Goal: Task Accomplishment & Management: Manage account settings

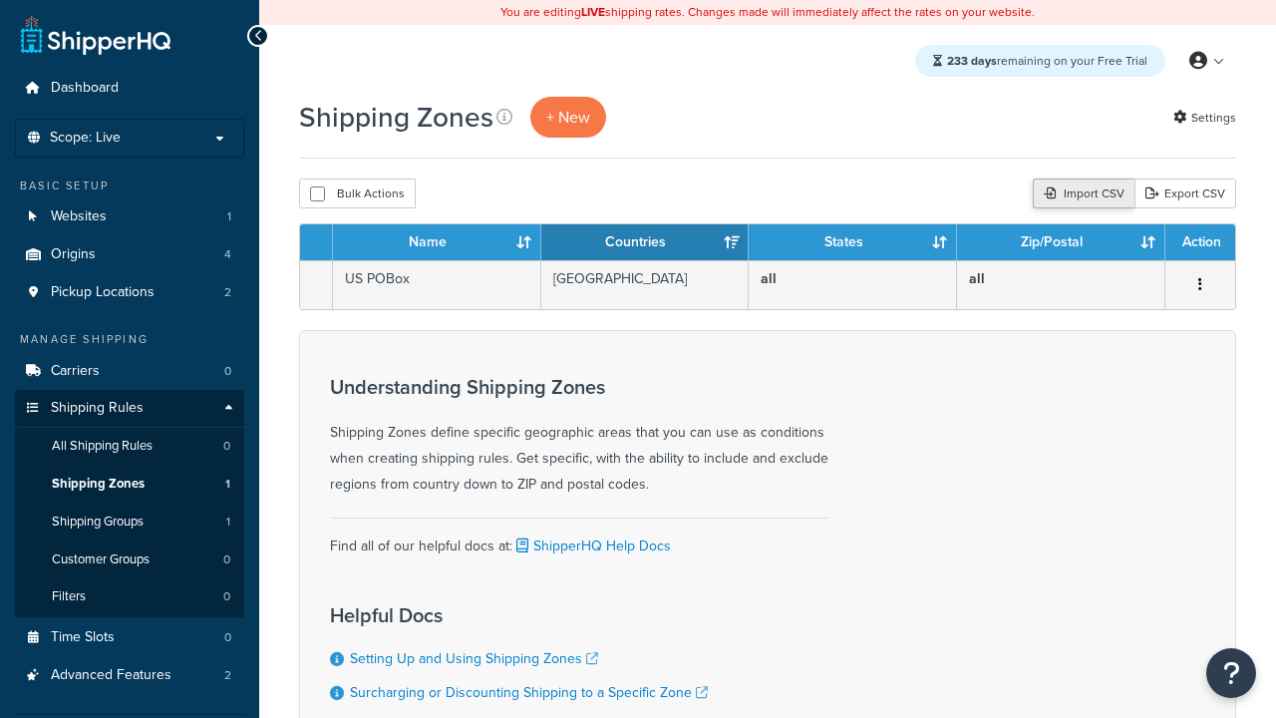
click at [1081, 194] on div "Import CSV" at bounding box center [1084, 193] width 102 height 30
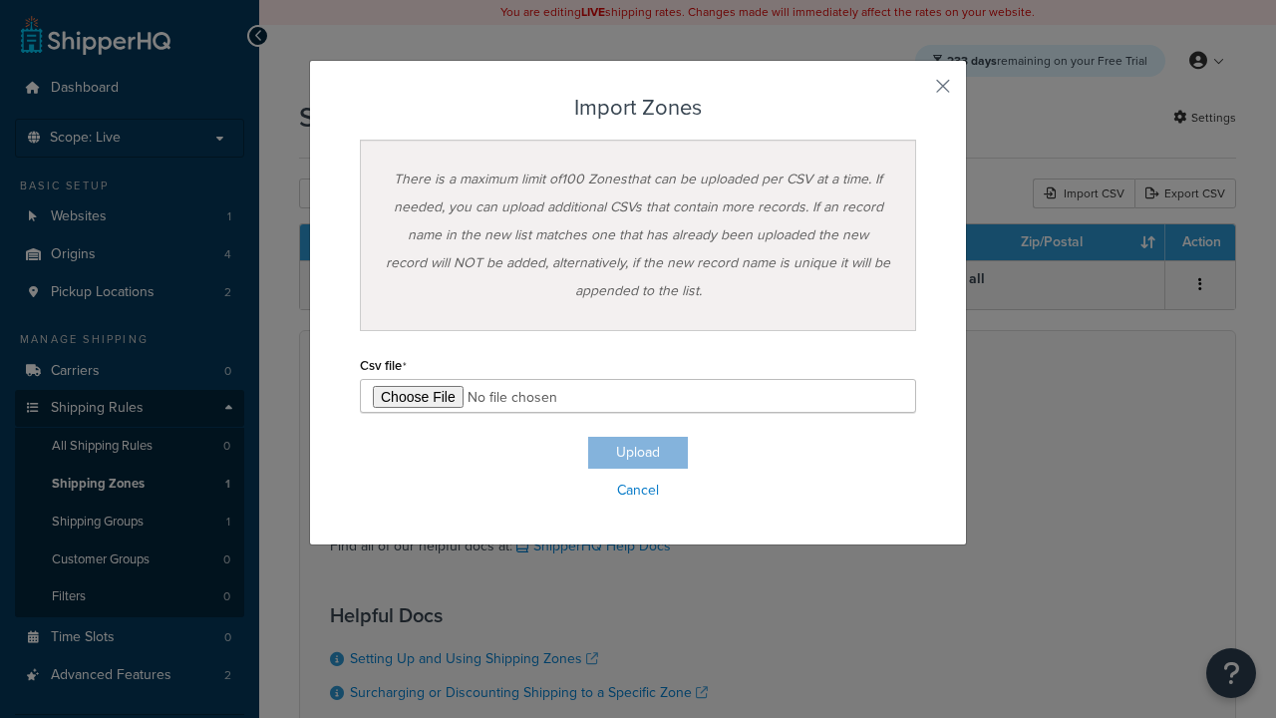
click at [638, 108] on h3 "Import Zones" at bounding box center [638, 108] width 556 height 24
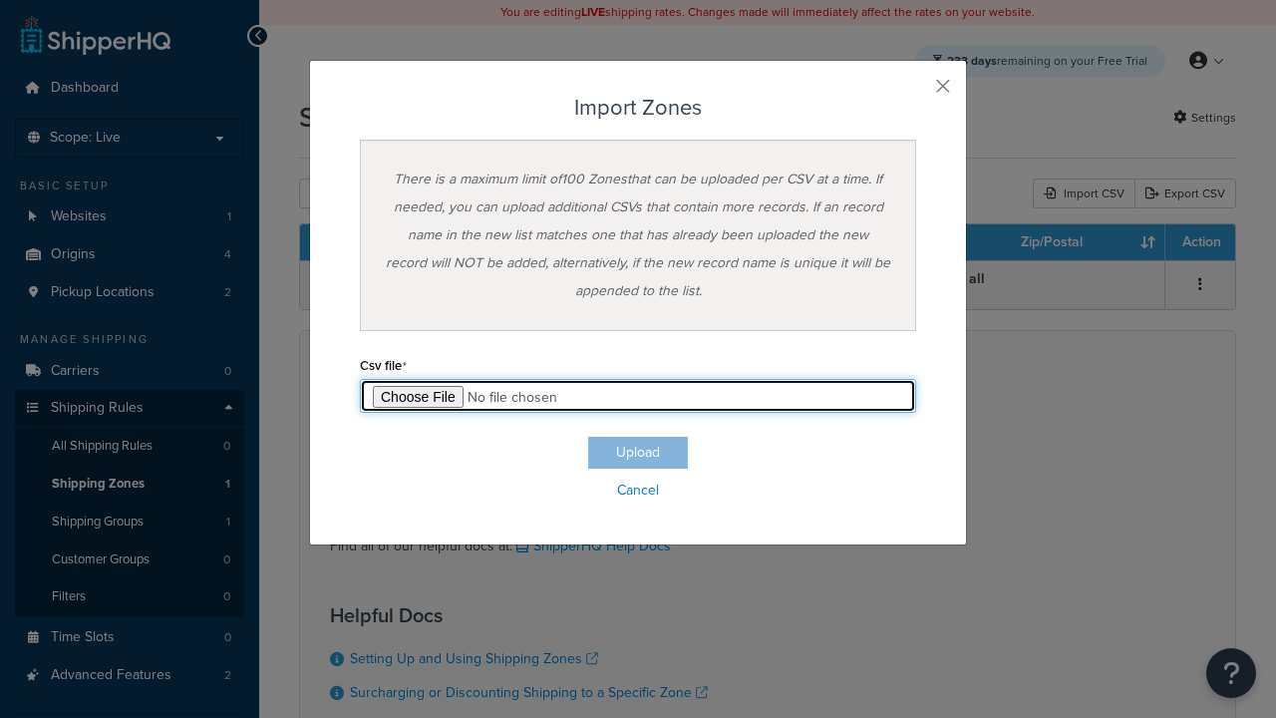
click at [638, 396] on input "file" at bounding box center [638, 396] width 556 height 34
type input "C:\fakepath\importZonesFailure.csv"
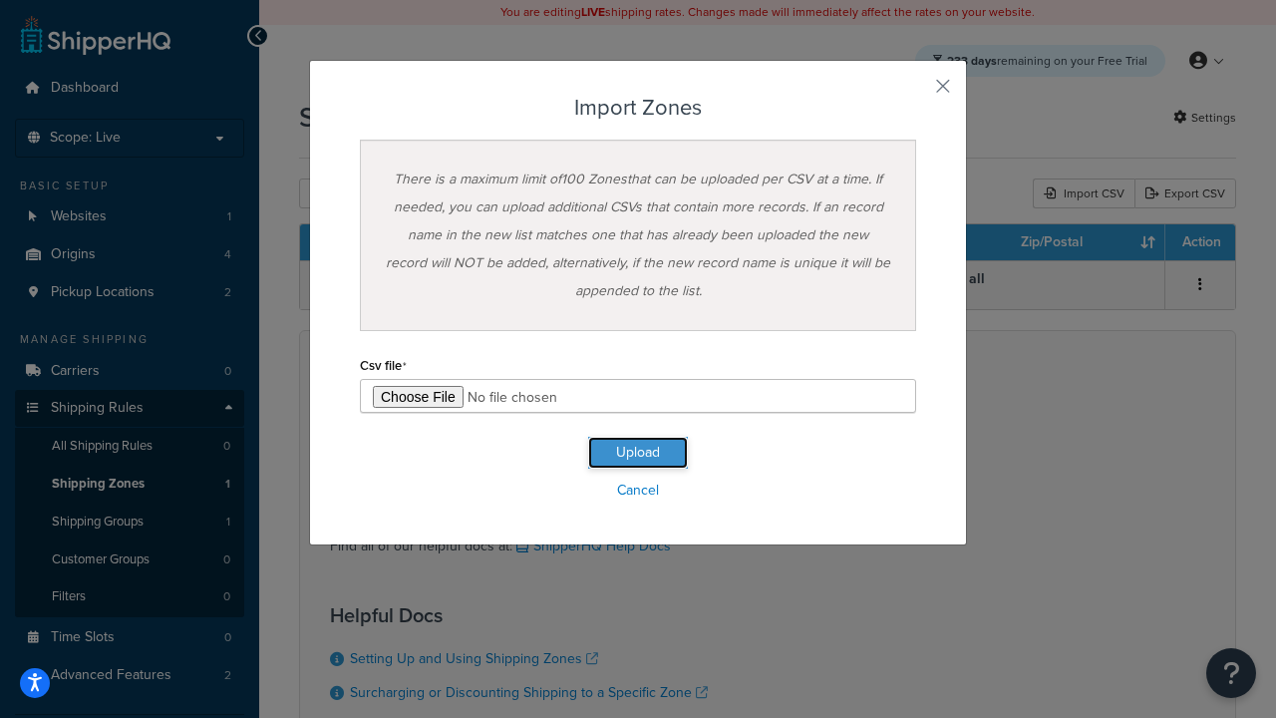
click at [638, 453] on button "Upload" at bounding box center [638, 453] width 100 height 32
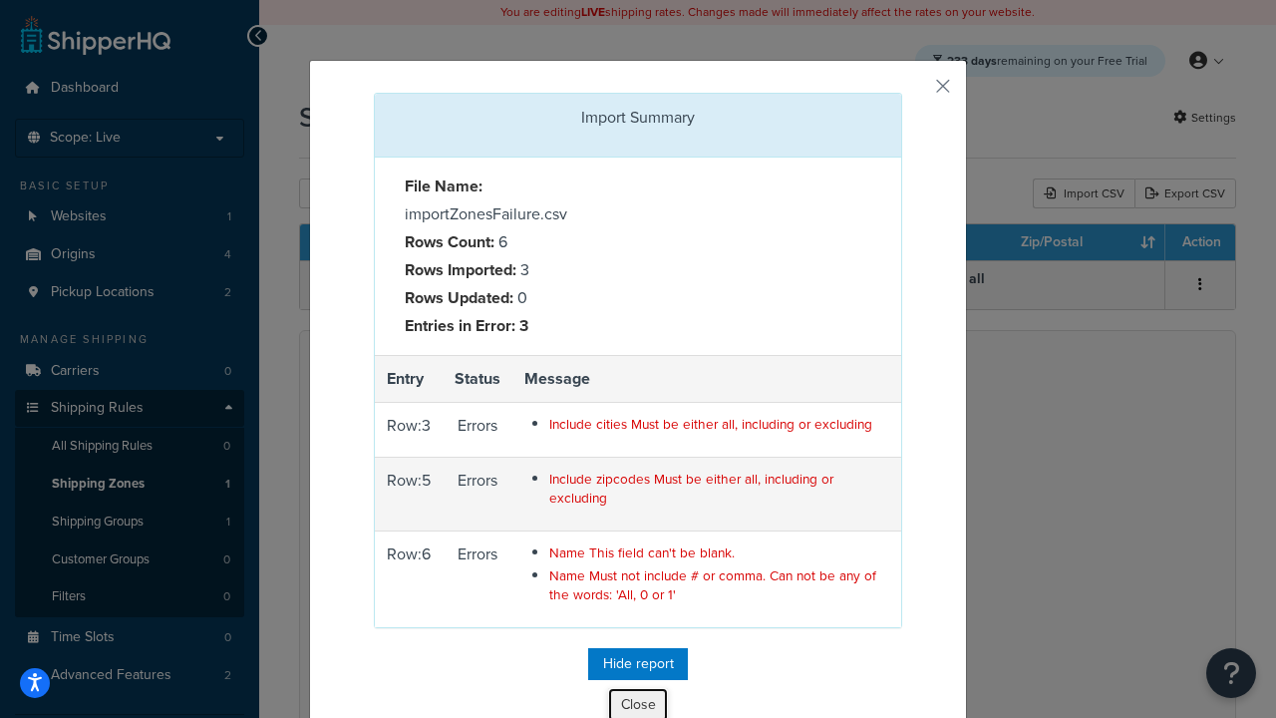
click at [638, 701] on button "Close" at bounding box center [638, 705] width 60 height 34
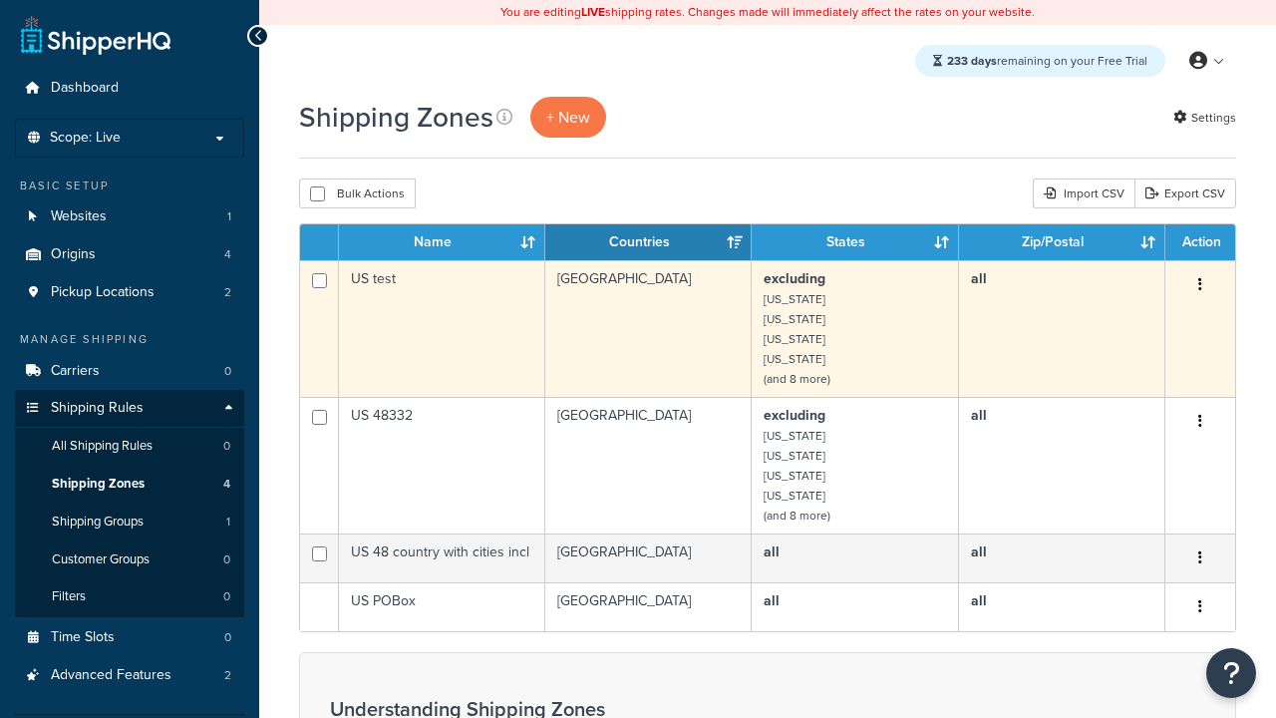
click at [1199, 286] on icon "button" at bounding box center [1200, 284] width 4 height 14
click at [0, 0] on link "Delete" at bounding box center [0, 0] width 0 height 0
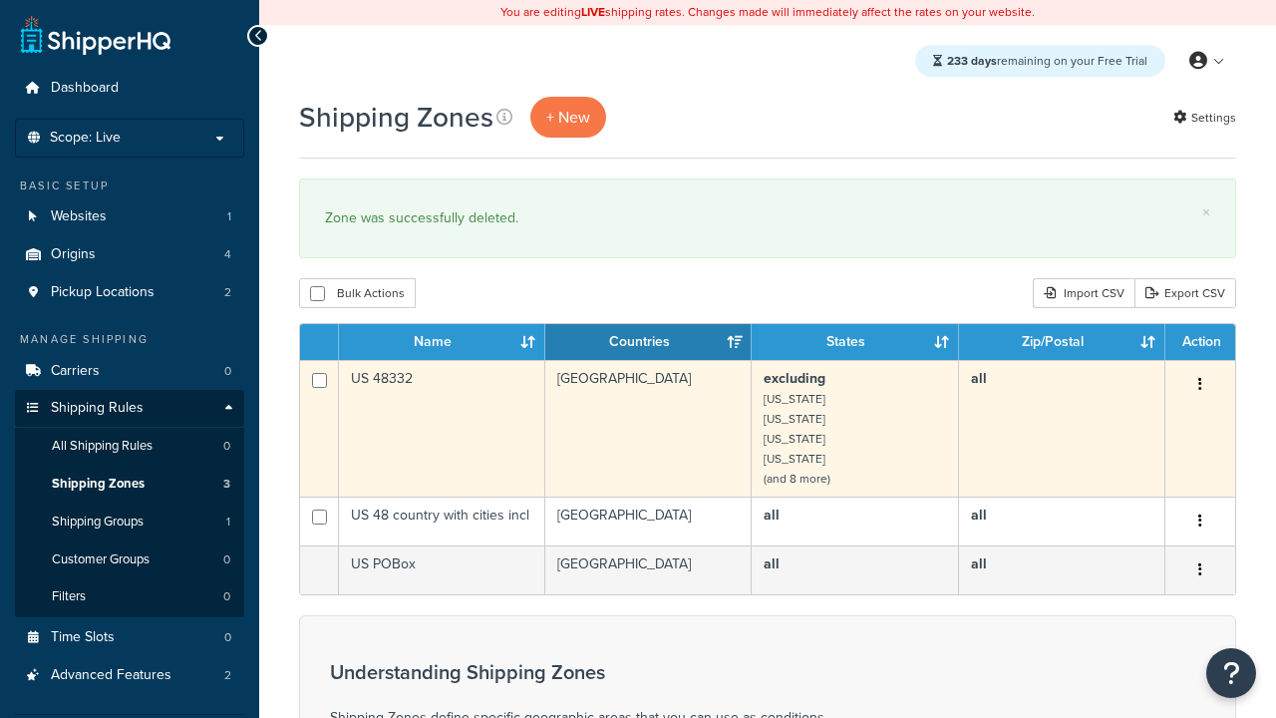
click at [1199, 386] on icon "button" at bounding box center [1200, 384] width 4 height 14
click at [0, 0] on link "Delete" at bounding box center [0, 0] width 0 height 0
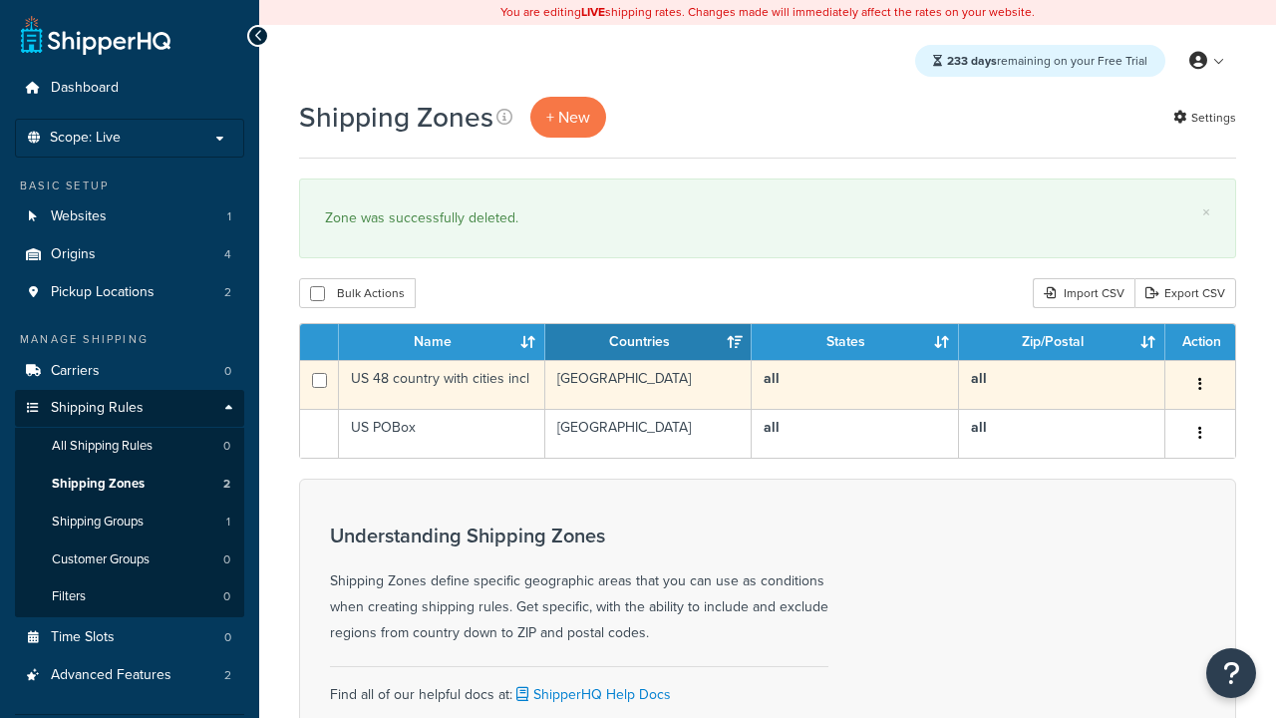
click at [1199, 386] on icon "button" at bounding box center [1200, 384] width 4 height 14
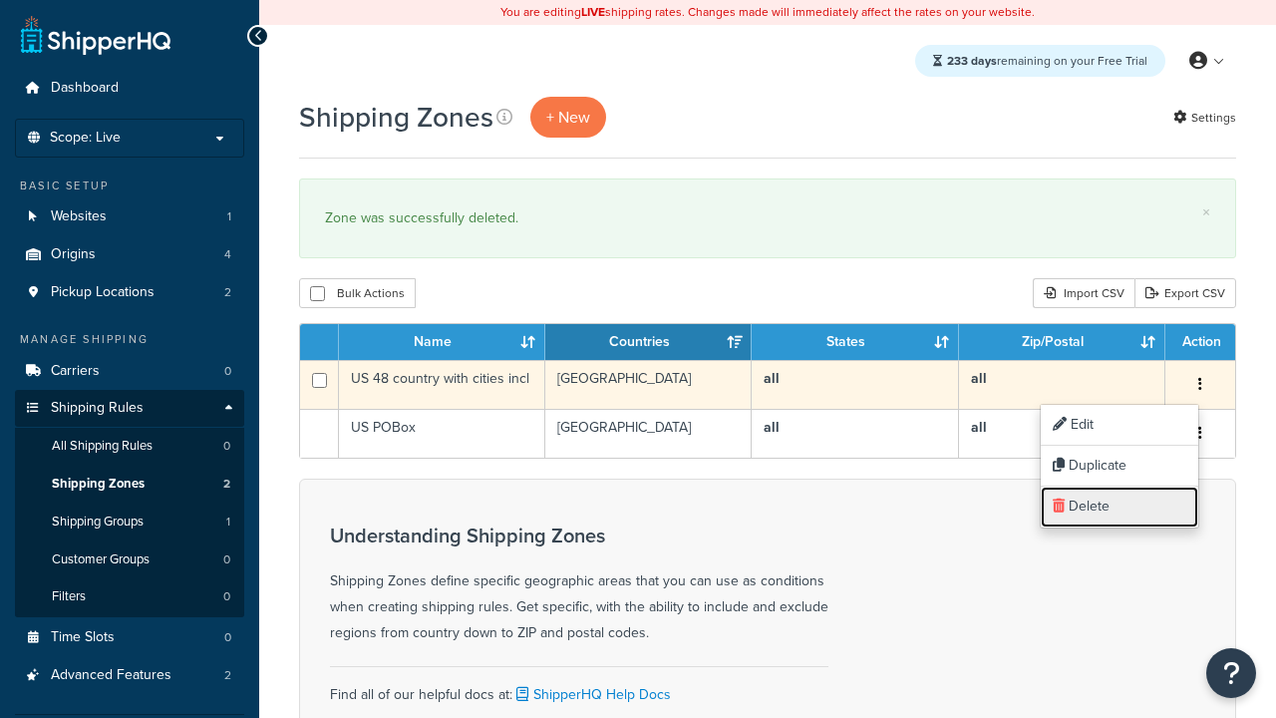
click at [1118, 506] on link "Delete" at bounding box center [1119, 506] width 157 height 41
